Goal: Information Seeking & Learning: Learn about a topic

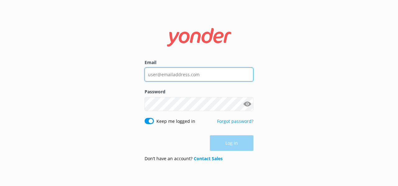
type input "[EMAIL_ADDRESS][DOMAIN_NAME]"
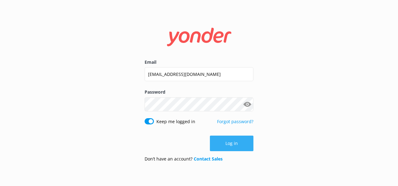
click at [223, 141] on div "Log in" at bounding box center [199, 144] width 109 height 16
click at [226, 145] on button "Log in" at bounding box center [232, 144] width 44 height 16
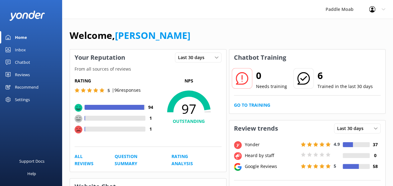
click at [18, 75] on div "Reviews" at bounding box center [22, 74] width 15 height 12
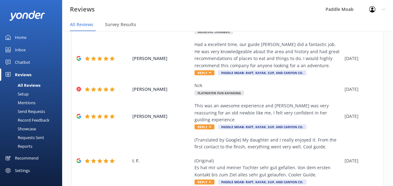
scroll to position [218, 0]
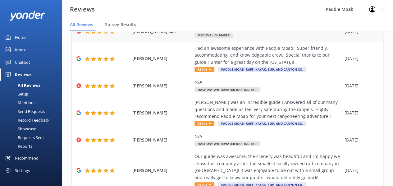
scroll to position [274, 0]
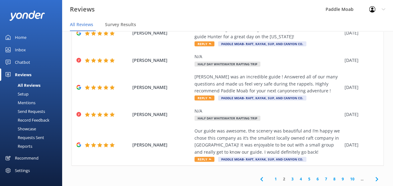
click at [373, 180] on icon at bounding box center [376, 178] width 7 height 7
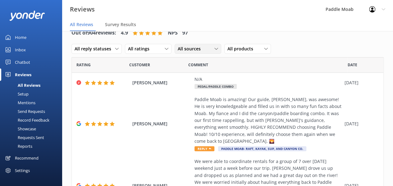
click at [209, 49] on div "All sources" at bounding box center [198, 48] width 44 height 7
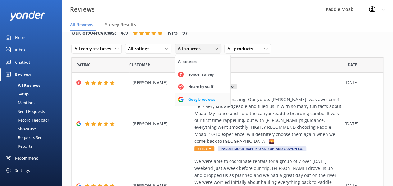
click at [198, 99] on div "Google reviews" at bounding box center [202, 99] width 36 height 6
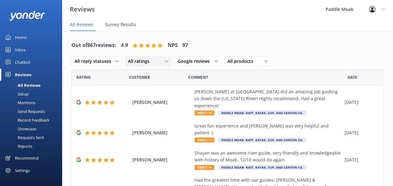
click at [146, 60] on span "All ratings" at bounding box center [140, 61] width 25 height 7
click at [113, 60] on span "All reply statuses" at bounding box center [95, 61] width 40 height 7
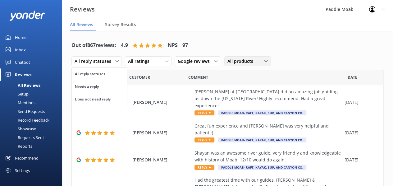
click at [257, 62] on div "All products" at bounding box center [248, 61] width 44 height 7
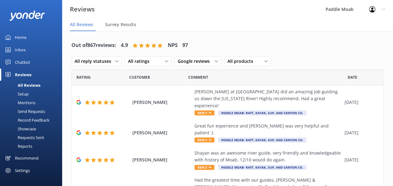
click at [300, 54] on div "Out of 867 reviews: 4.9 NPS 97 All reply statuses All reply statuses Needs a re…" at bounding box center [227, 53] width 312 height 32
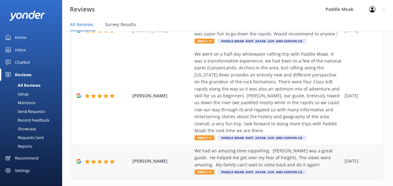
scroll to position [12, 0]
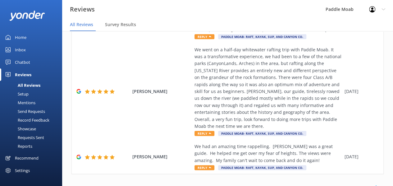
click at [375, 185] on use at bounding box center [376, 187] width 2 height 4
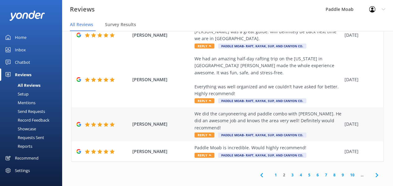
scroll to position [316, 0]
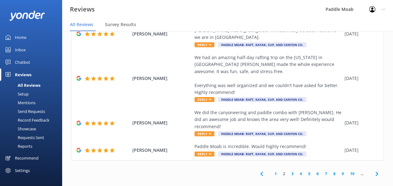
click at [373, 170] on icon at bounding box center [376, 173] width 7 height 7
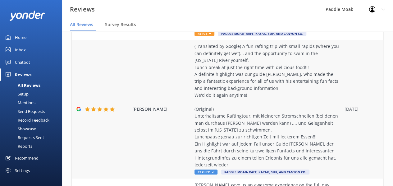
scroll to position [124, 0]
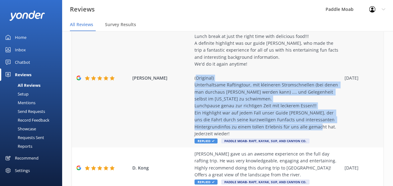
drag, startPoint x: 230, startPoint y: 134, endPoint x: 193, endPoint y: 84, distance: 61.9
click at [193, 84] on div "[PERSON_NAME] (Translated by Google) A fun rafting trip with small rapids (wher…" at bounding box center [228, 78] width 312 height 138
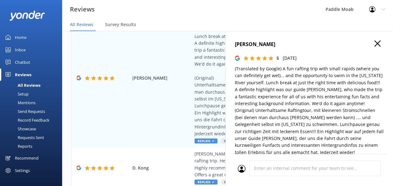
click at [369, 42] on h4 "[PERSON_NAME]" at bounding box center [309, 44] width 149 height 8
click at [375, 43] on icon "button" at bounding box center [378, 43] width 6 height 6
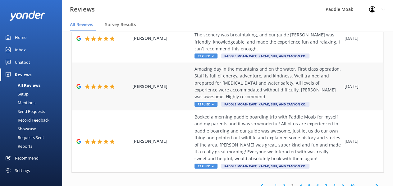
scroll to position [404, 0]
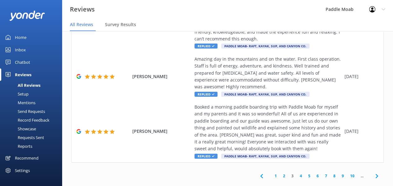
click at [297, 175] on link "4" at bounding box center [301, 176] width 8 height 6
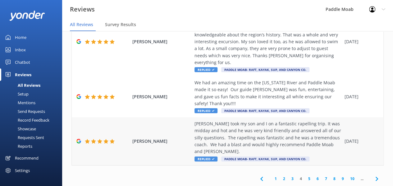
scroll to position [316, 0]
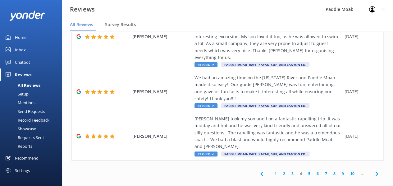
click at [305, 171] on link "5" at bounding box center [309, 174] width 8 height 6
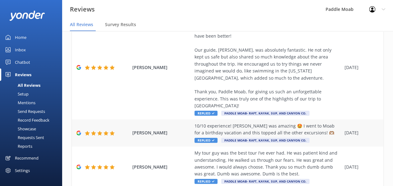
scroll to position [342, 0]
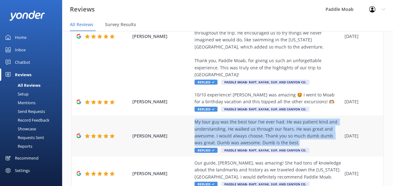
drag, startPoint x: 299, startPoint y: 123, endPoint x: 195, endPoint y: 103, distance: 105.8
click at [195, 118] on div "My tour guy was the best tour I’ve ever had. He was patient kind and understand…" at bounding box center [268, 132] width 147 height 28
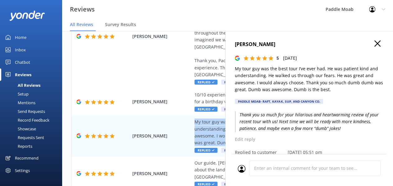
click at [375, 41] on icon "button" at bounding box center [378, 43] width 6 height 6
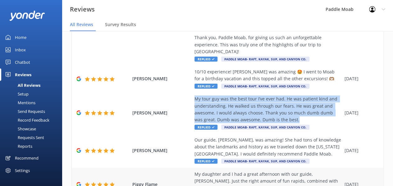
scroll to position [393, 0]
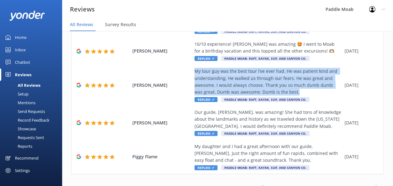
click at [314, 184] on link "6" at bounding box center [318, 187] width 8 height 6
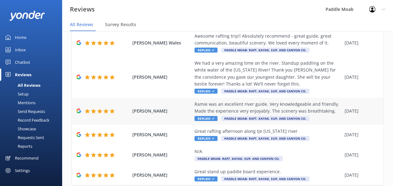
scroll to position [211, 0]
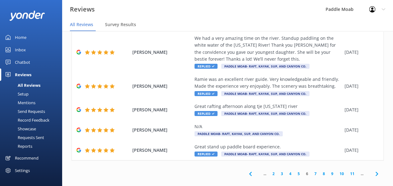
click at [311, 171] on link "7" at bounding box center [315, 174] width 8 height 6
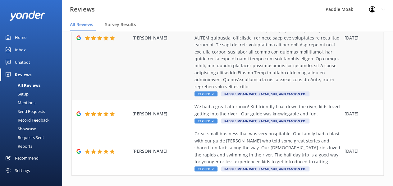
scroll to position [546, 0]
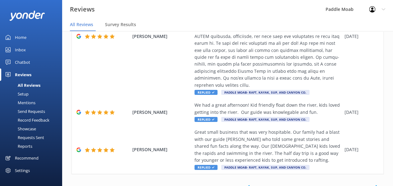
click at [309, 184] on link "8" at bounding box center [313, 187] width 8 height 6
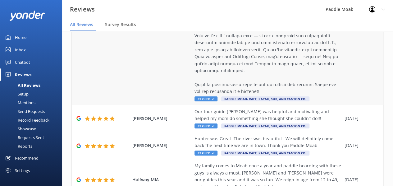
scroll to position [218, 0]
